Goal: Task Accomplishment & Management: Manage account settings

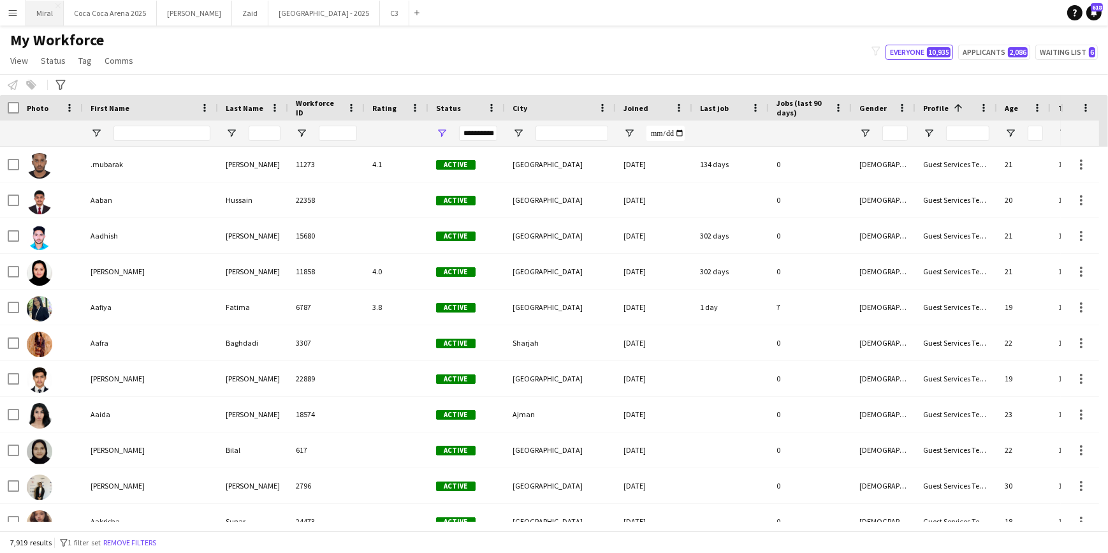
click at [48, 12] on button "Miral Close" at bounding box center [45, 13] width 38 height 25
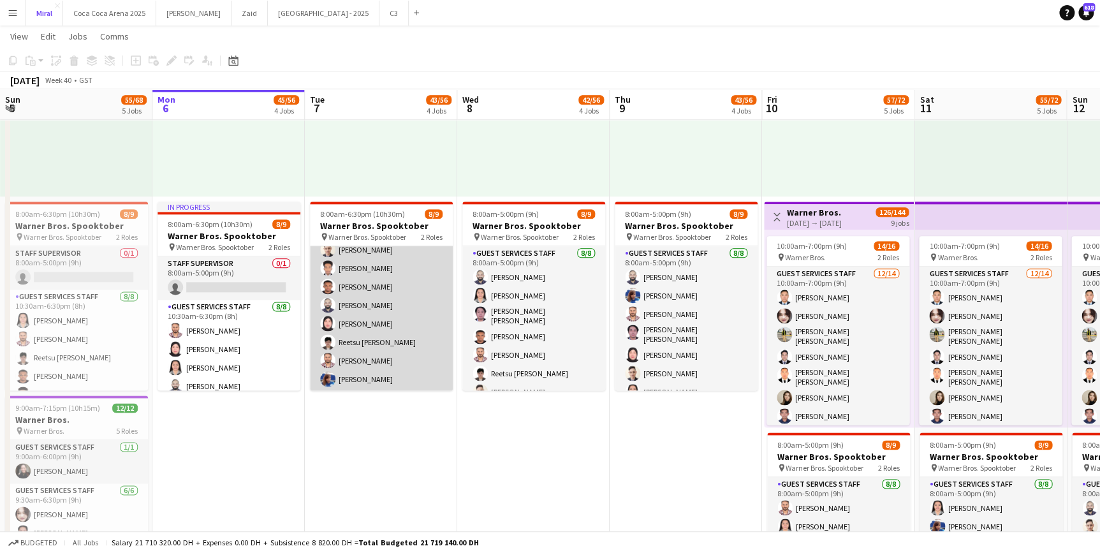
scroll to position [71, 0]
click at [405, 330] on app-card-role "Guest Services Staff [DATE] 10:30am-6:30pm (8h) [PERSON_NAME] [PERSON_NAME] [PE…" at bounding box center [381, 304] width 143 height 173
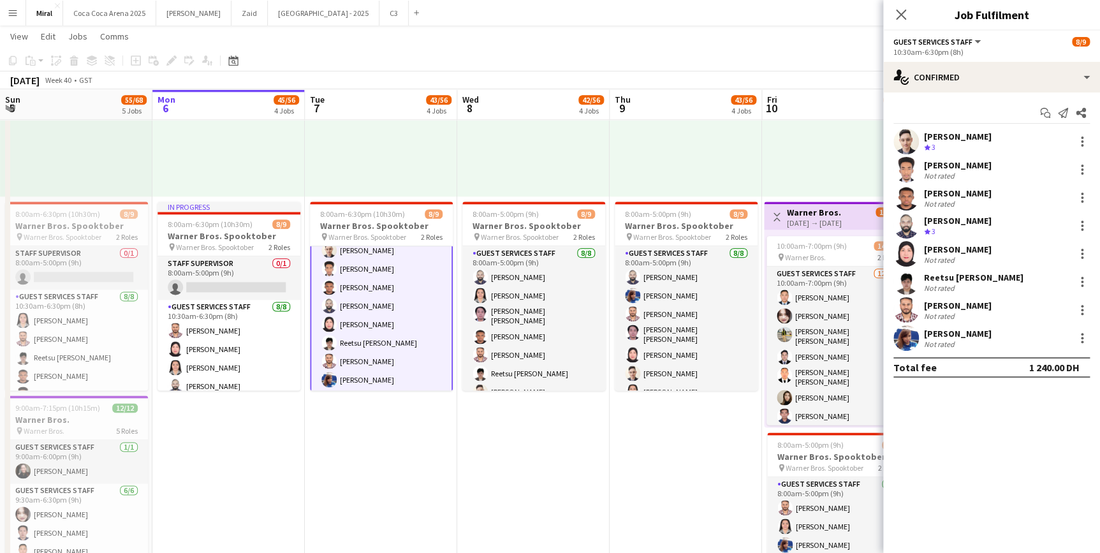
scroll to position [73, 0]
click at [1081, 337] on div at bounding box center [1082, 338] width 3 height 3
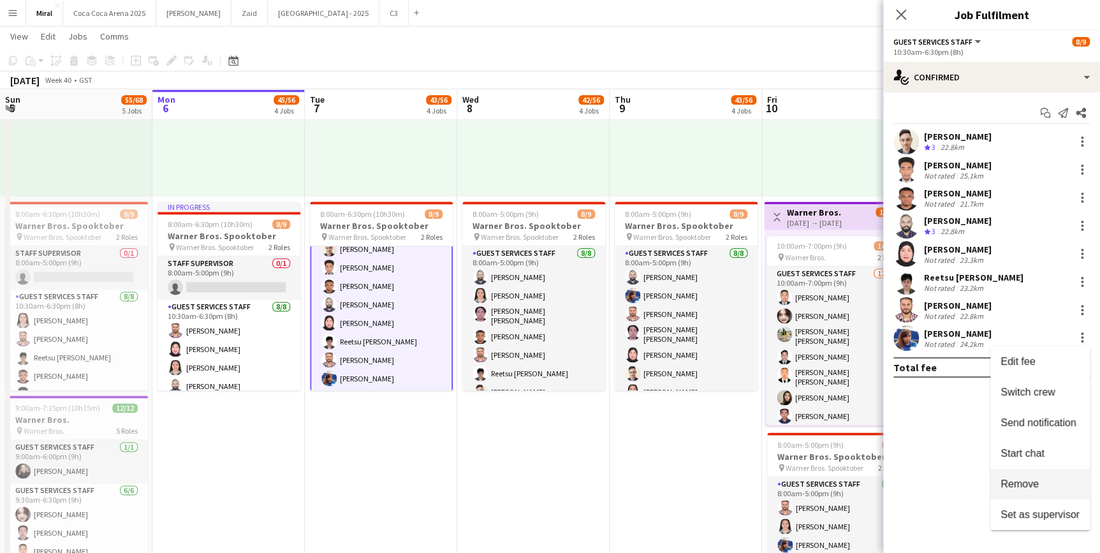
click at [1023, 480] on span "Remove" at bounding box center [1019, 483] width 38 height 11
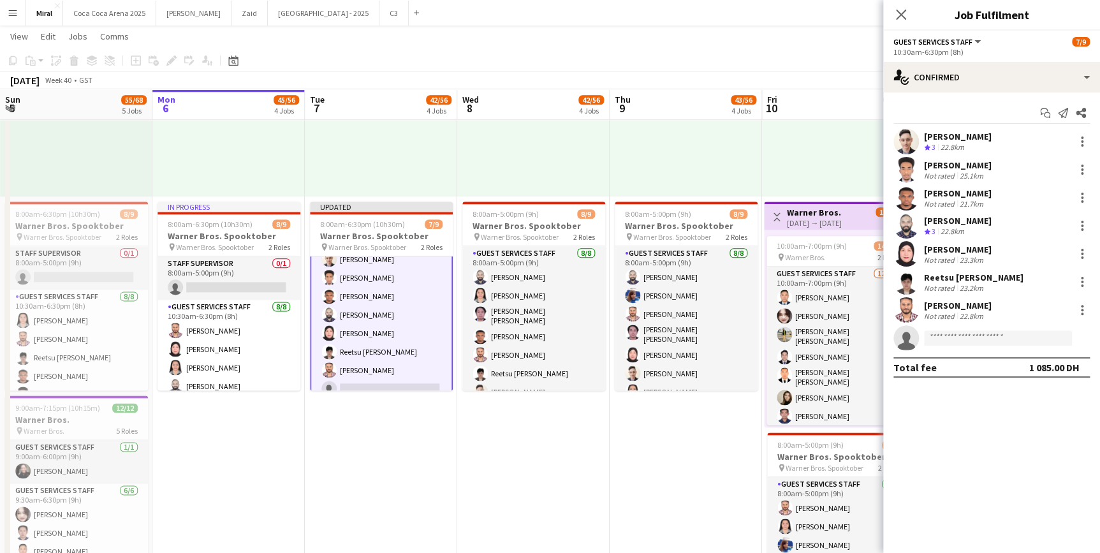
click at [367, 353] on app-card-role "Guest Services Staff [DATE] 10:30am-6:30pm (8h) [PERSON_NAME] [PERSON_NAME] [PE…" at bounding box center [381, 314] width 143 height 175
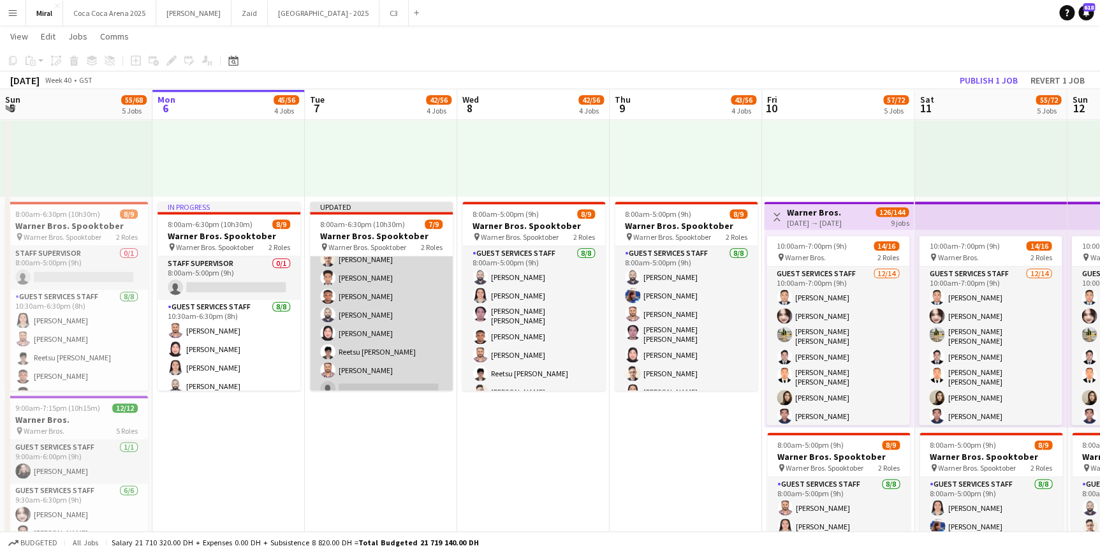
click at [397, 355] on app-card-role "Guest Services Staff [DATE] 10:30am-6:30pm (8h) [PERSON_NAME] [PERSON_NAME] [PE…" at bounding box center [381, 314] width 143 height 173
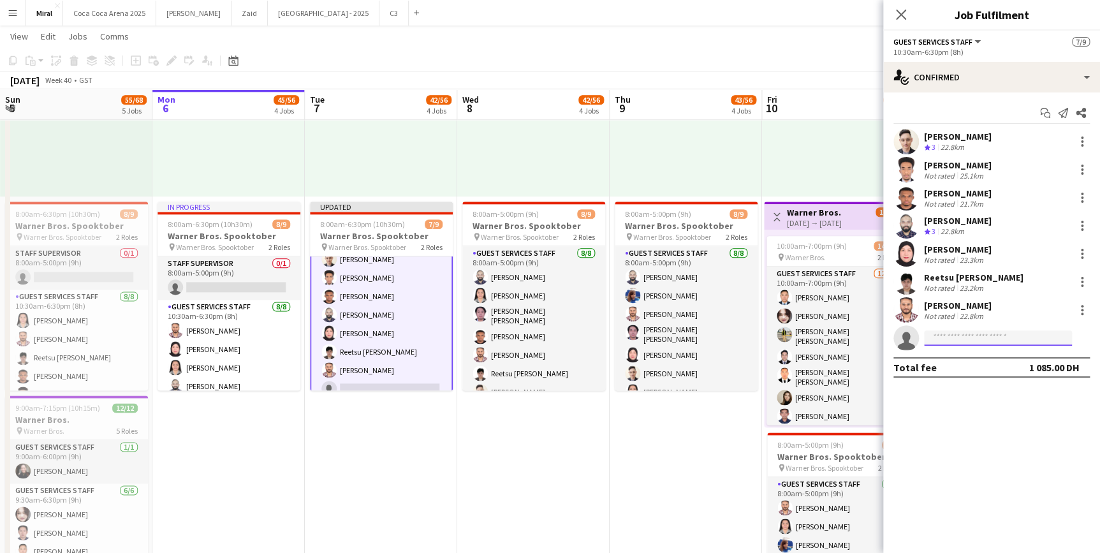
click at [985, 335] on input at bounding box center [998, 337] width 148 height 15
type input "*********"
click at [977, 360] on span "[PERSON_NAME] [PERSON_NAME][GEOGRAPHIC_DATA]" at bounding box center [978, 356] width 88 height 11
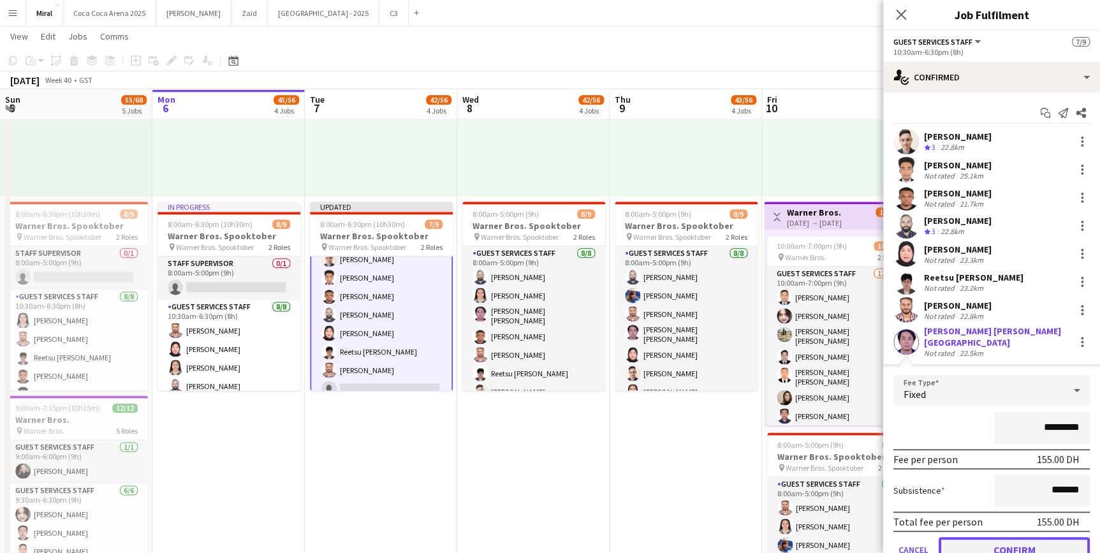
click at [1036, 540] on button "Confirm" at bounding box center [1014, 550] width 151 height 26
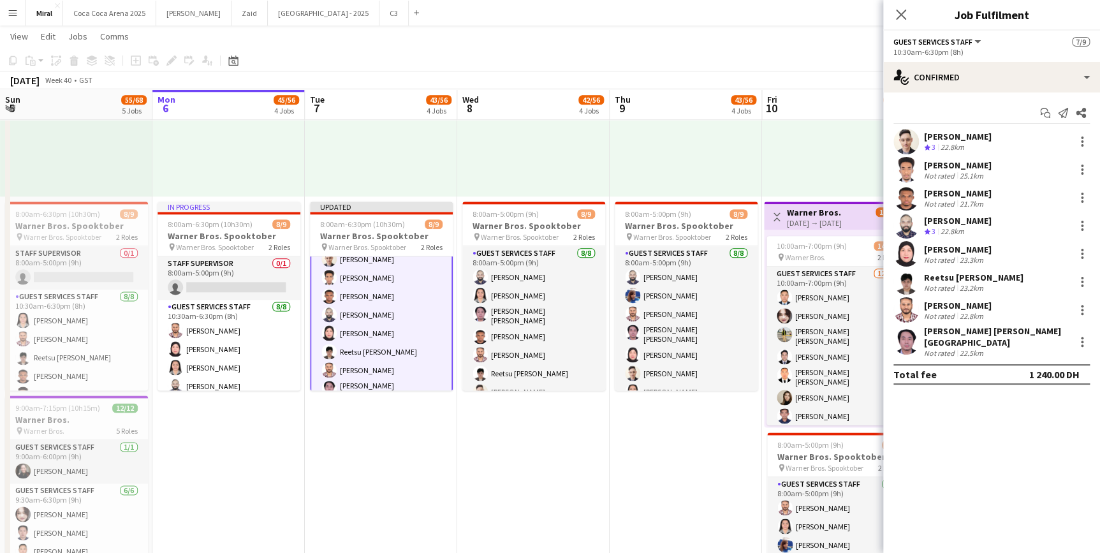
click at [571, 423] on app-date-cell "9:30am-6:30pm (9h) 1/1 pin Warner Bros. 1 Role Guest Services Staff [DATE] 9:30…" at bounding box center [533, 306] width 152 height 681
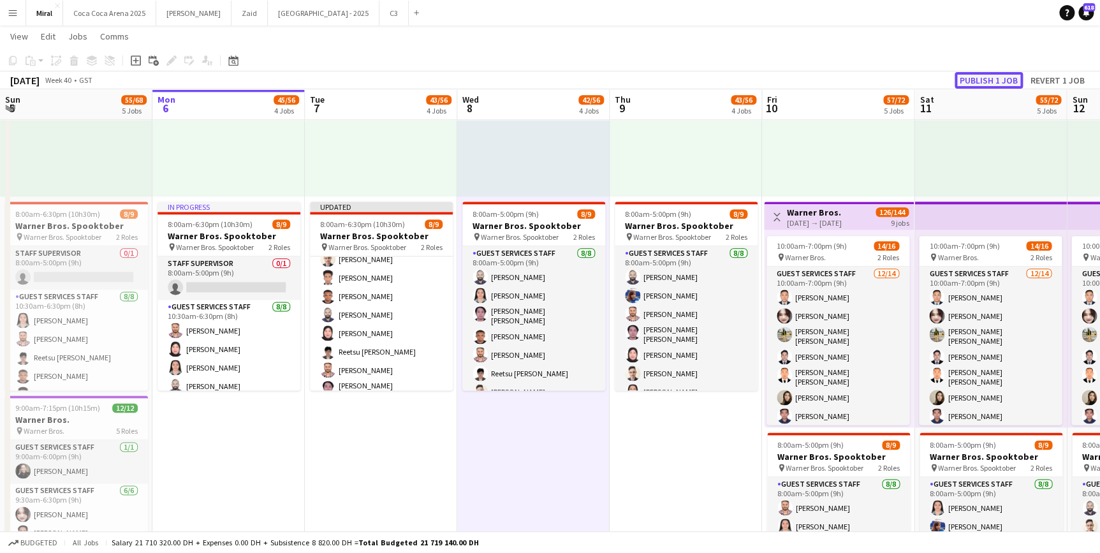
click at [988, 82] on button "Publish 1 job" at bounding box center [988, 80] width 68 height 17
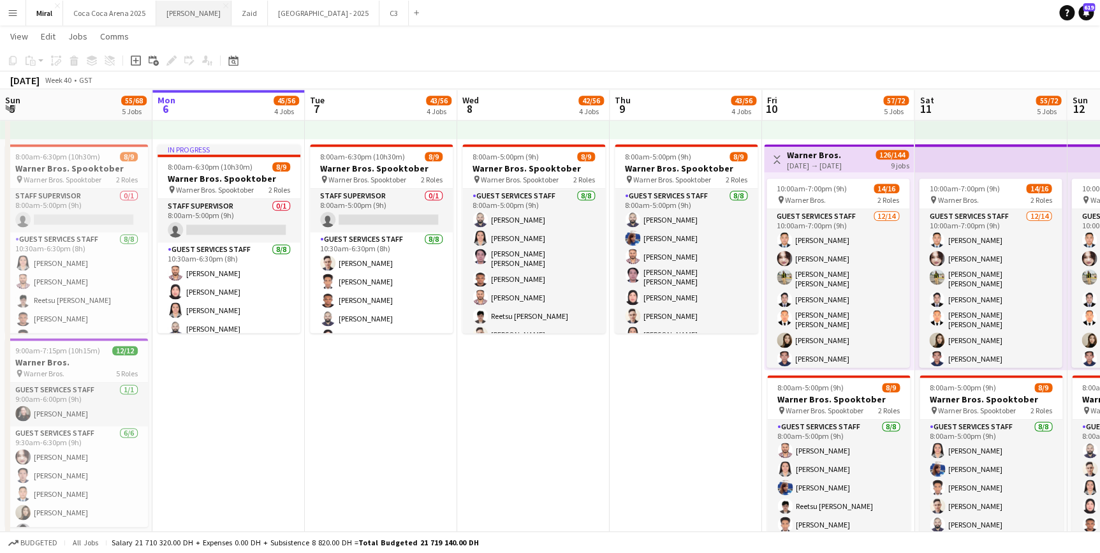
scroll to position [0, 0]
